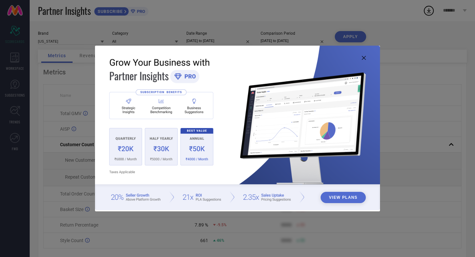
click at [364, 56] on icon at bounding box center [364, 58] width 4 height 4
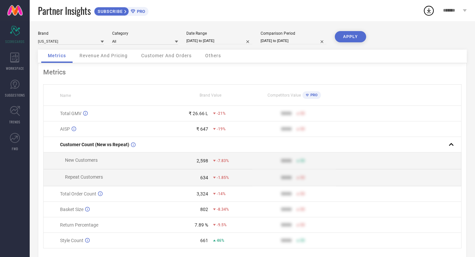
click at [202, 41] on input "[DATE] to [DATE]" at bounding box center [220, 40] width 66 height 7
select select "7"
select select "2025"
select select "8"
select select "2025"
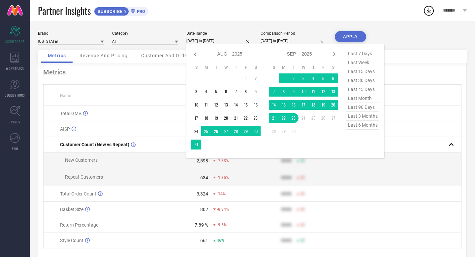
click at [361, 53] on span "last 7 days" at bounding box center [363, 53] width 33 height 9
type input "[DATE] to [DATE]"
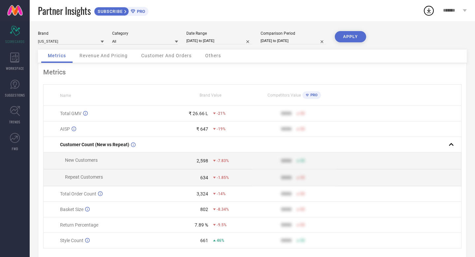
click at [353, 39] on button "APPLY" at bounding box center [350, 36] width 31 height 11
click at [291, 42] on input "[DATE] to [DATE]" at bounding box center [294, 40] width 66 height 7
select select "7"
select select "2024"
select select "8"
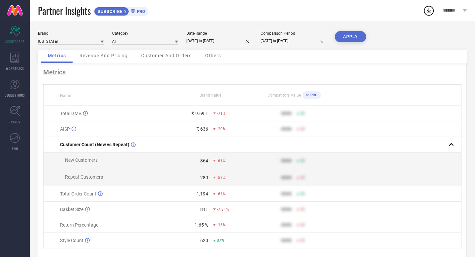
select select "2024"
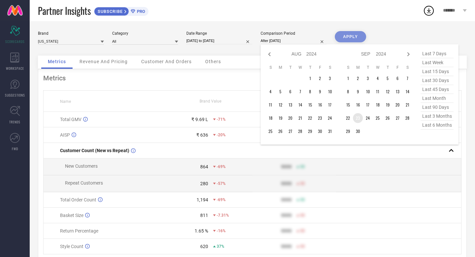
click at [358, 119] on td "23" at bounding box center [358, 118] width 10 height 10
type input "[DATE] to [DATE]"
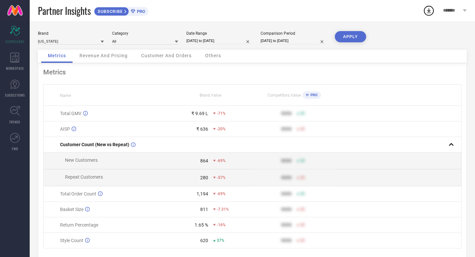
click at [226, 40] on input "[DATE] to [DATE]" at bounding box center [220, 40] width 66 height 7
select select "8"
select select "2025"
select select "9"
select select "2025"
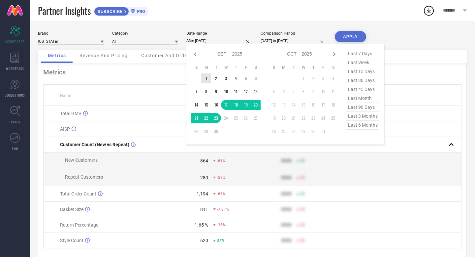
click at [207, 79] on td "1" at bounding box center [206, 78] width 10 height 10
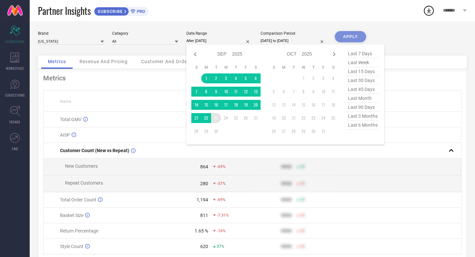
type input "[DATE] to [DATE]"
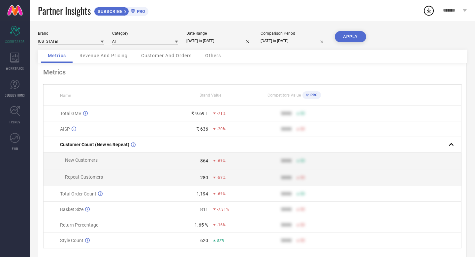
click at [282, 40] on input "[DATE] to [DATE]" at bounding box center [294, 40] width 66 height 7
select select "8"
select select "2024"
select select "9"
select select "2024"
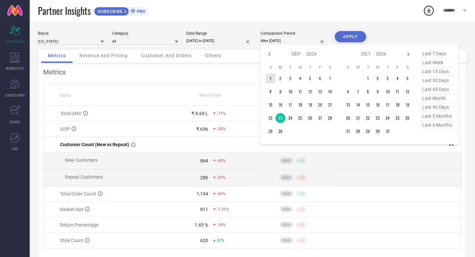
click at [272, 81] on td "1" at bounding box center [271, 78] width 10 height 10
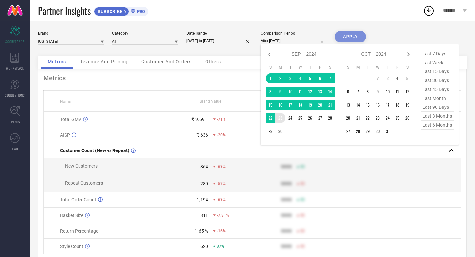
type input "[DATE] to [DATE]"
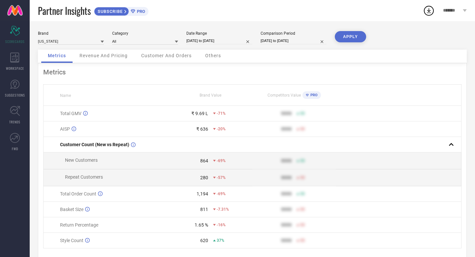
click at [350, 35] on button "APPLY" at bounding box center [350, 36] width 31 height 11
click at [284, 42] on input "[DATE] to [DATE]" at bounding box center [294, 40] width 66 height 7
select select "8"
select select "2024"
select select "9"
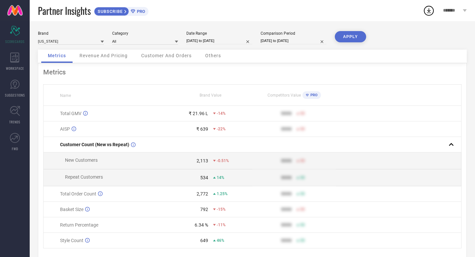
select select "2024"
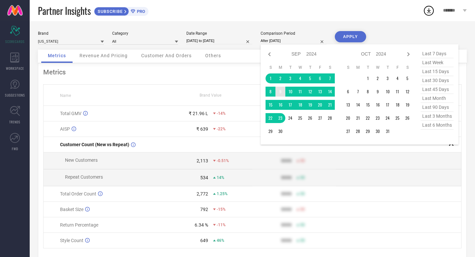
click at [281, 89] on td "9" at bounding box center [281, 91] width 10 height 10
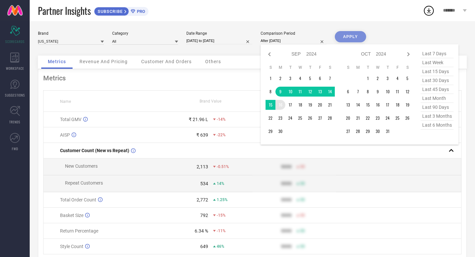
type input "[DATE] to [DATE]"
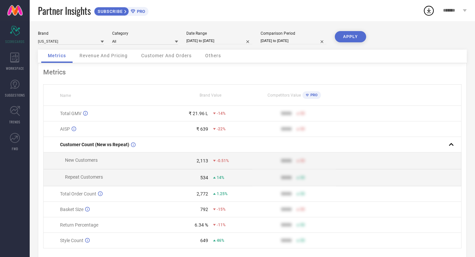
click at [225, 42] on input "[DATE] to [DATE]" at bounding box center [220, 40] width 66 height 7
select select "8"
select select "2025"
select select "9"
select select "2025"
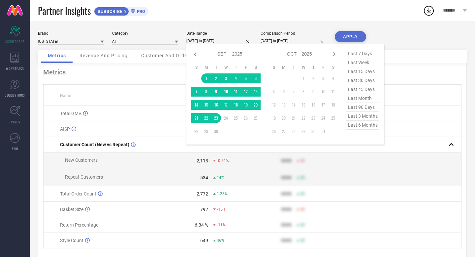
click at [181, 98] on th "Brand Value" at bounding box center [211, 95] width 84 height 21
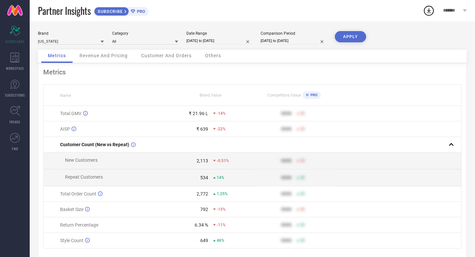
click at [122, 59] on div "Revenue And Pricing" at bounding box center [103, 56] width 61 height 13
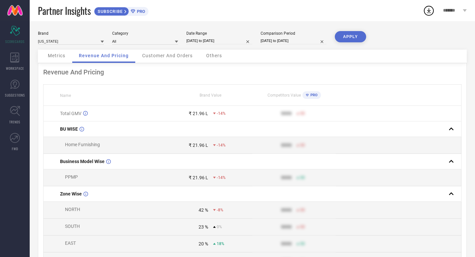
click at [169, 51] on div "Customer And Orders" at bounding box center [168, 56] width 64 height 13
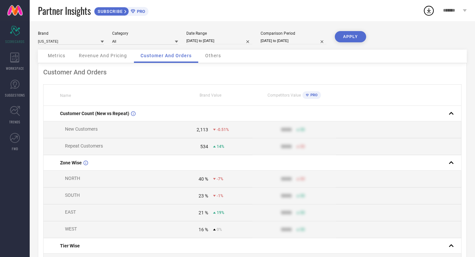
click at [216, 59] on div "Others" at bounding box center [213, 56] width 29 height 13
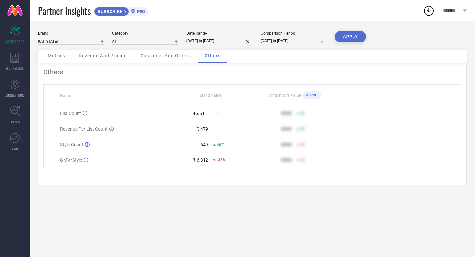
click at [57, 60] on div "Metrics" at bounding box center [56, 56] width 31 height 13
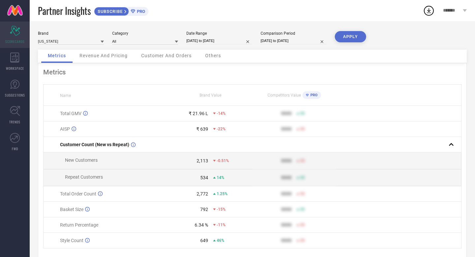
click at [19, 42] on span "SCORECARDS" at bounding box center [14, 41] width 19 height 5
click at [19, 55] on icon at bounding box center [14, 57] width 9 height 10
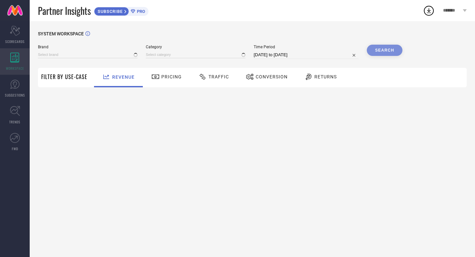
type input "[US_STATE]"
type input "All"
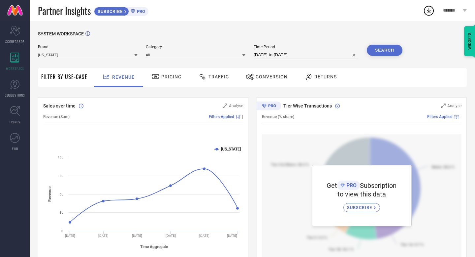
click at [170, 71] on div "Pricing" at bounding box center [167, 76] width 34 height 11
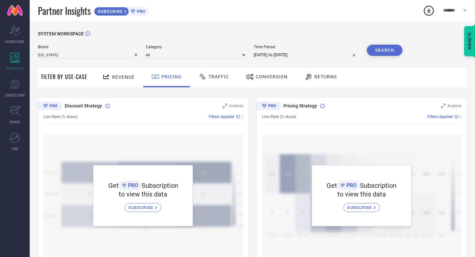
click at [212, 78] on span "Traffic" at bounding box center [219, 76] width 20 height 5
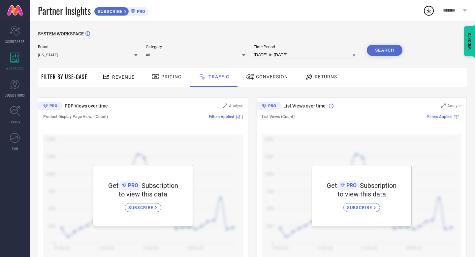
scroll to position [16, 0]
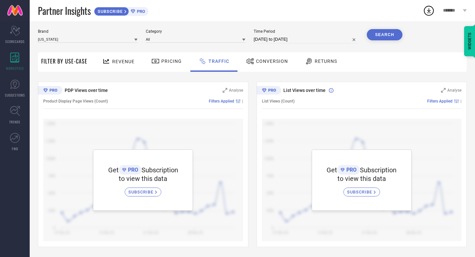
click at [261, 62] on span "Conversion" at bounding box center [272, 60] width 32 height 5
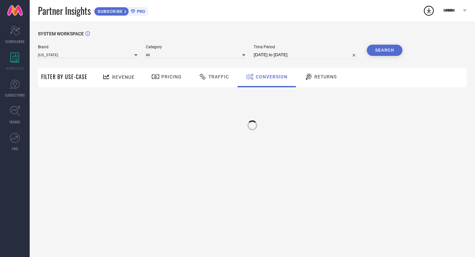
scroll to position [0, 0]
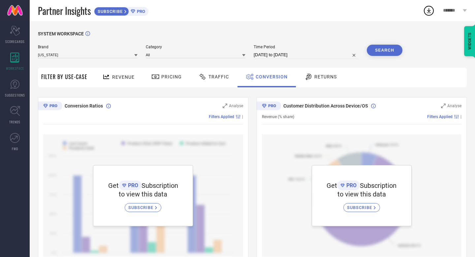
click at [317, 74] on div "Returns" at bounding box center [321, 76] width 36 height 11
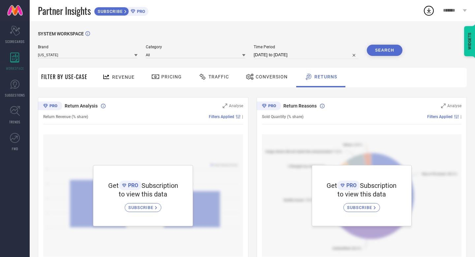
click at [79, 79] on span "Filter By Use-Case" at bounding box center [64, 77] width 46 height 8
click at [11, 86] on icon at bounding box center [14, 84] width 9 height 9
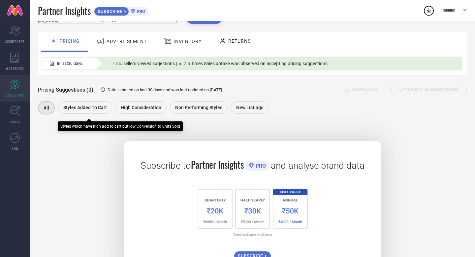
scroll to position [32, 0]
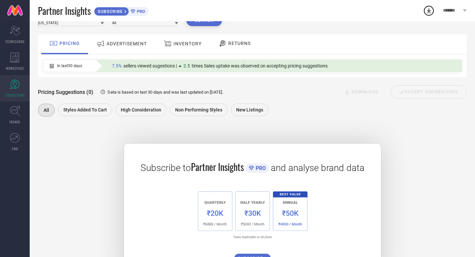
click at [128, 41] on span "ADVERTISEMENT" at bounding box center [127, 43] width 40 height 5
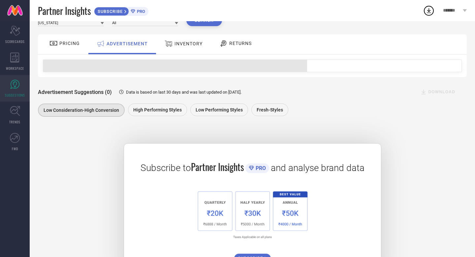
click at [175, 45] on span "INVENTORY" at bounding box center [189, 43] width 28 height 5
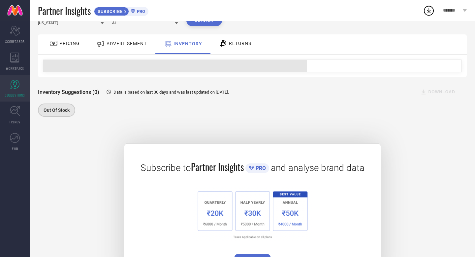
click at [223, 46] on icon at bounding box center [223, 43] width 8 height 8
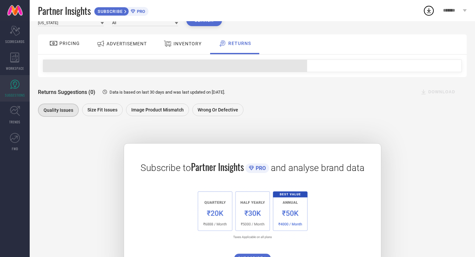
click at [77, 49] on div "PRICING" at bounding box center [65, 43] width 34 height 11
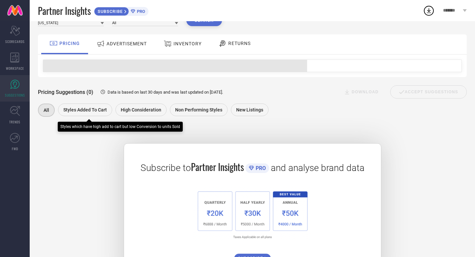
click at [90, 113] on div "Styles Added To Cart" at bounding box center [85, 109] width 54 height 13
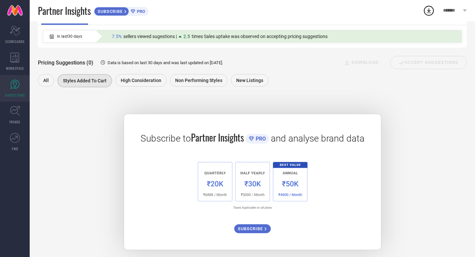
scroll to position [65, 0]
